Goal: Task Accomplishment & Management: Complete application form

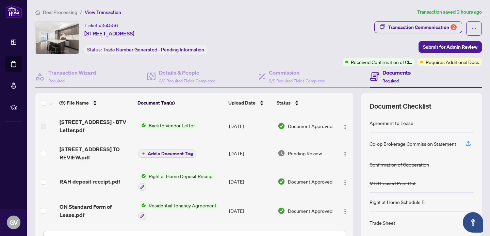
scroll to position [143, 0]
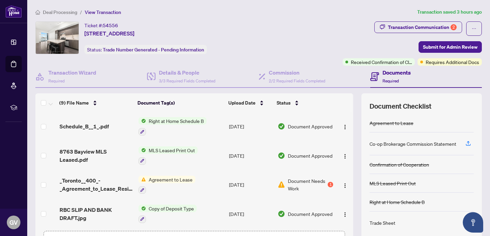
click at [70, 12] on span "Deal Processing" at bounding box center [60, 12] width 34 height 6
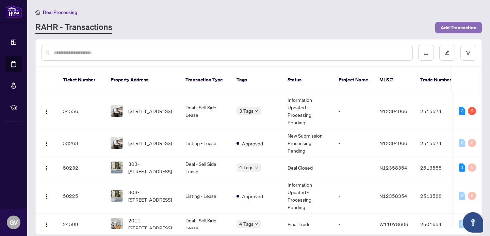
click at [455, 27] on span "Add Transaction" at bounding box center [459, 27] width 36 height 11
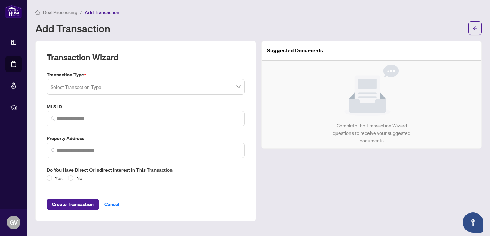
click at [141, 87] on input "search" at bounding box center [143, 87] width 184 height 15
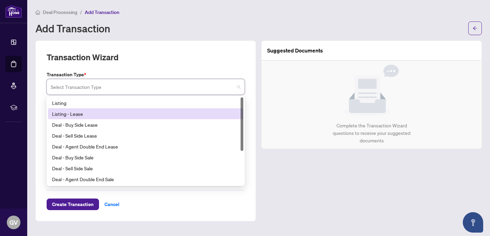
click at [87, 114] on div "Listing - Lease" at bounding box center [145, 113] width 187 height 7
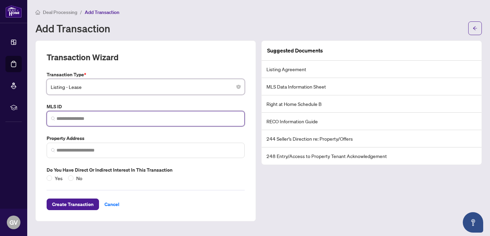
click at [92, 120] on input "search" at bounding box center [148, 118] width 184 height 7
paste input "*********"
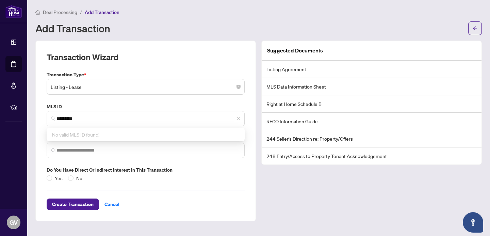
click at [146, 101] on div "Transaction Type * Listing - Lease 13 14 15 Listing Listing - Lease Deal - Buy …" at bounding box center [146, 126] width 204 height 111
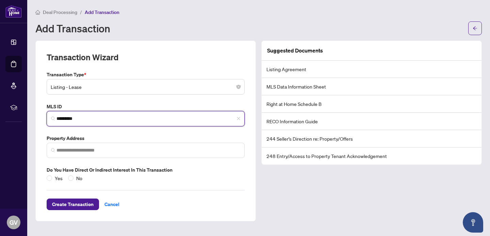
click at [102, 116] on input "*********" at bounding box center [148, 118] width 184 height 7
type input "*"
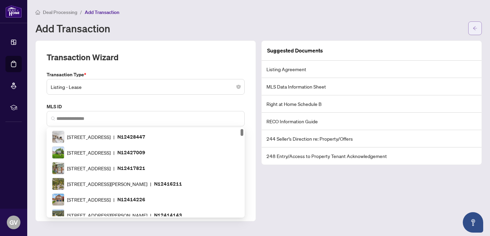
click at [481, 29] on button "button" at bounding box center [475, 28] width 14 height 14
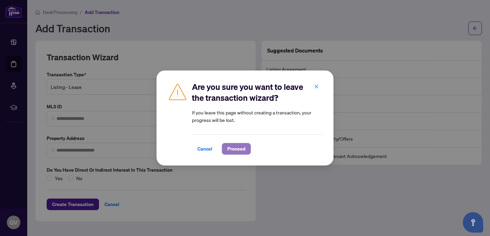
click at [240, 147] on span "Proceed" at bounding box center [236, 148] width 18 height 11
